Goal: Information Seeking & Learning: Learn about a topic

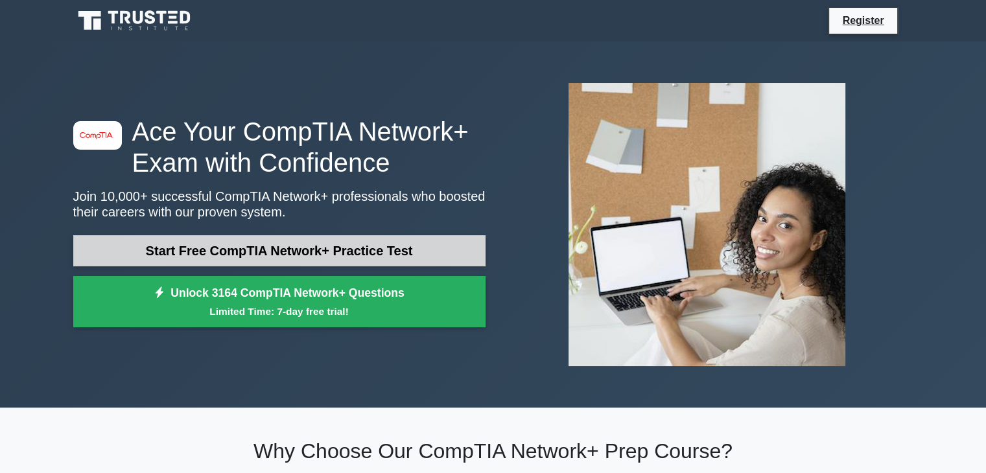
click at [412, 252] on link "Start Free CompTIA Network+ Practice Test" at bounding box center [279, 250] width 412 height 31
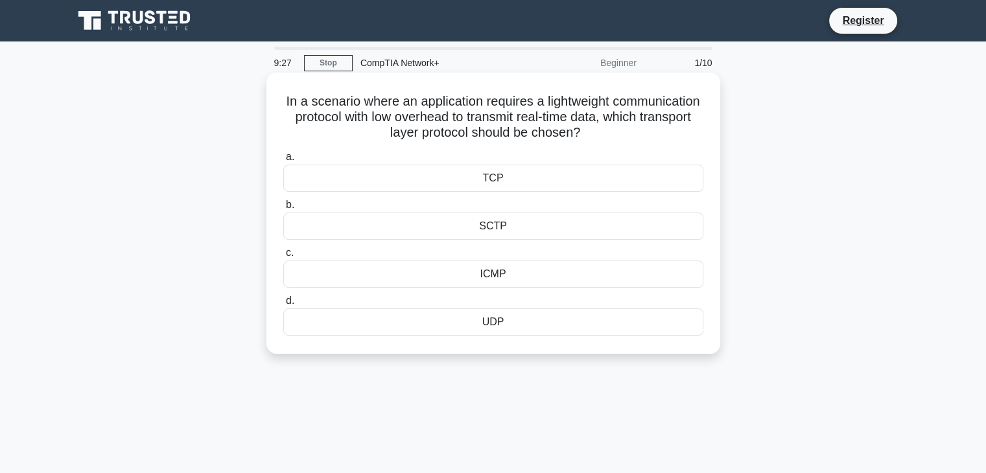
click at [517, 185] on div "TCP" at bounding box center [493, 178] width 420 height 27
click at [283, 161] on input "a. TCP" at bounding box center [283, 157] width 0 height 8
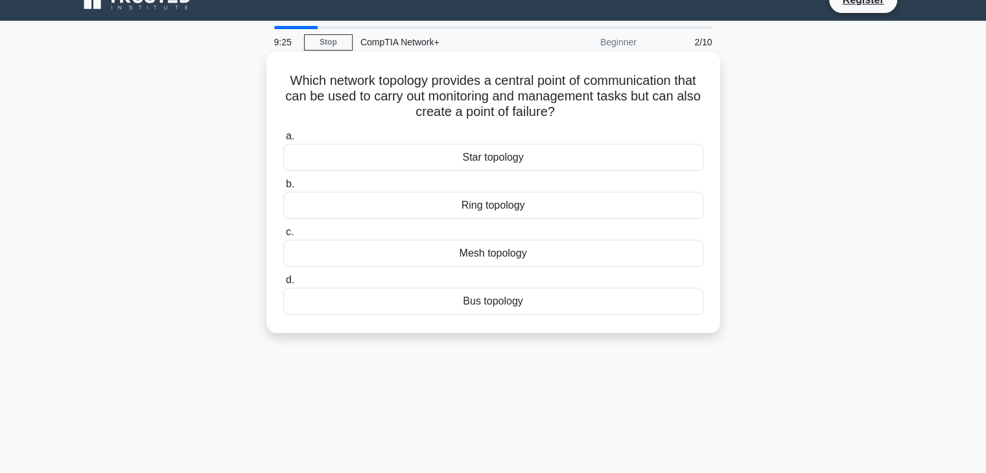
scroll to position [25, 0]
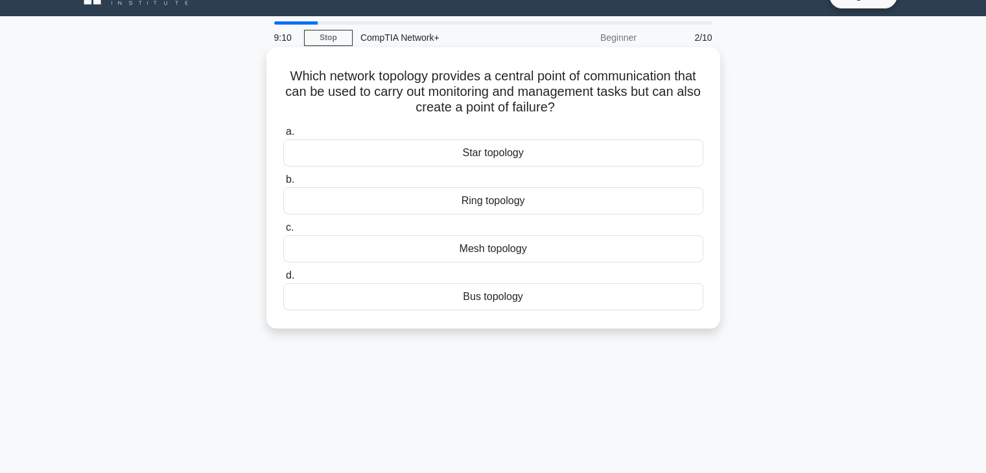
click at [501, 254] on div "Mesh topology" at bounding box center [493, 248] width 420 height 27
click at [283, 232] on input "c. Mesh topology" at bounding box center [283, 228] width 0 height 8
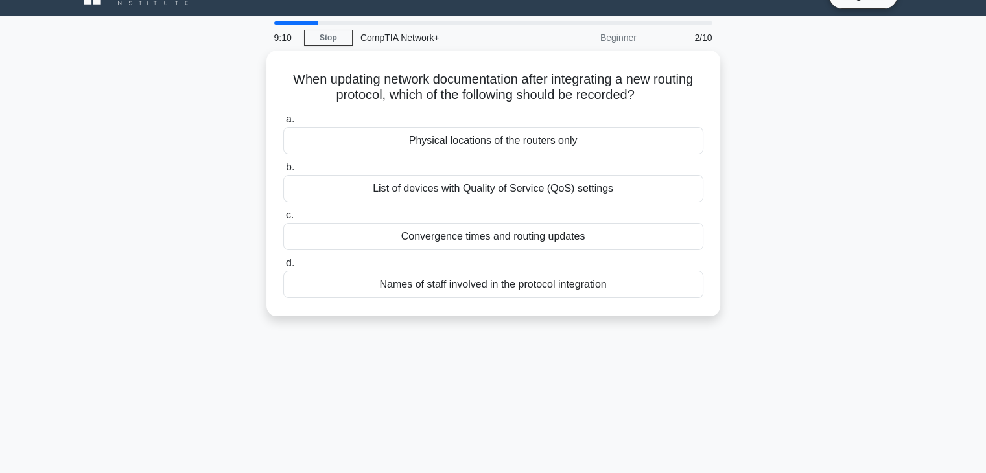
scroll to position [0, 0]
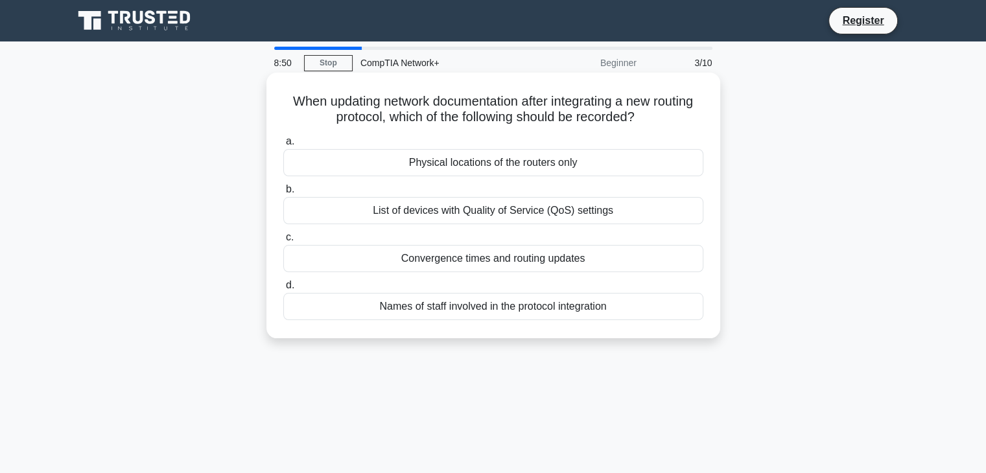
click at [508, 211] on div "List of devices with Quality of Service (QoS) settings" at bounding box center [493, 210] width 420 height 27
click at [283, 194] on input "b. List of devices with Quality of Service (QoS) settings" at bounding box center [283, 189] width 0 height 8
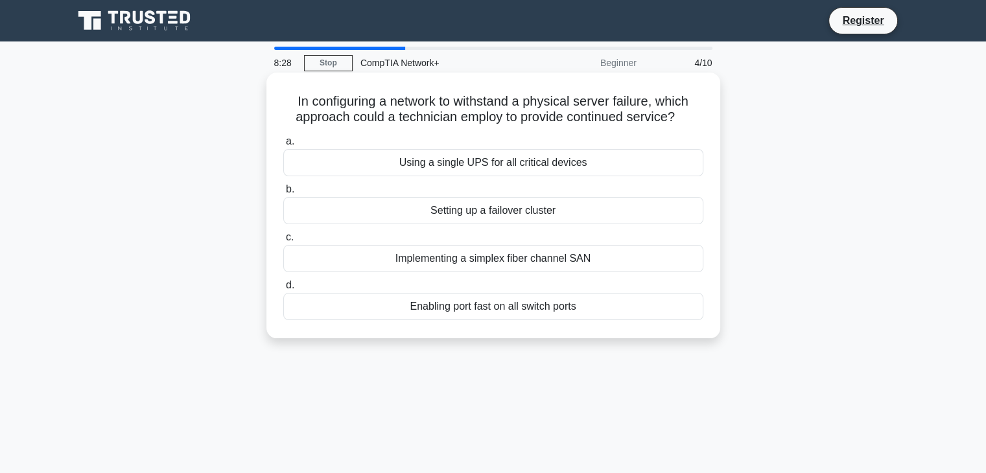
click at [506, 161] on div "Using a single UPS for all critical devices" at bounding box center [493, 162] width 420 height 27
click at [283, 146] on input "a. Using a single UPS for all critical devices" at bounding box center [283, 141] width 0 height 8
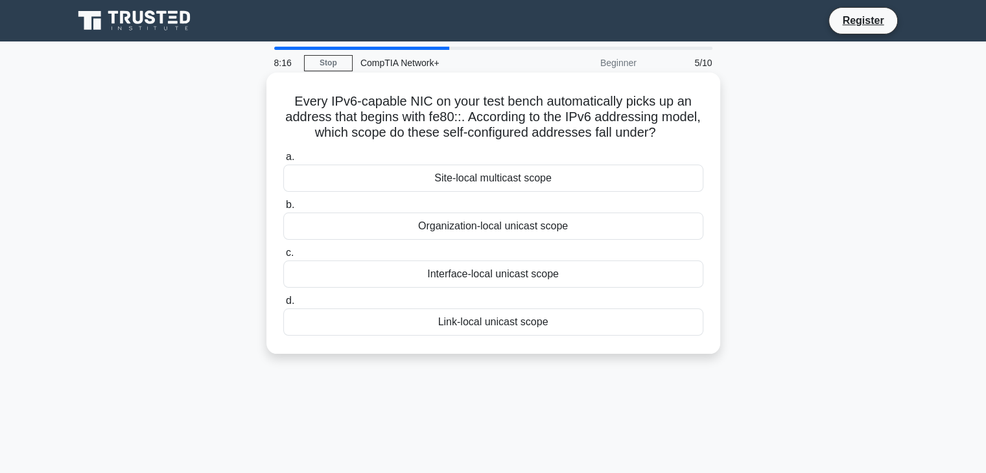
click at [503, 324] on div "Link-local unicast scope" at bounding box center [493, 322] width 420 height 27
click at [283, 305] on input "d. Link-local unicast scope" at bounding box center [283, 301] width 0 height 8
